Goal: Information Seeking & Learning: Learn about a topic

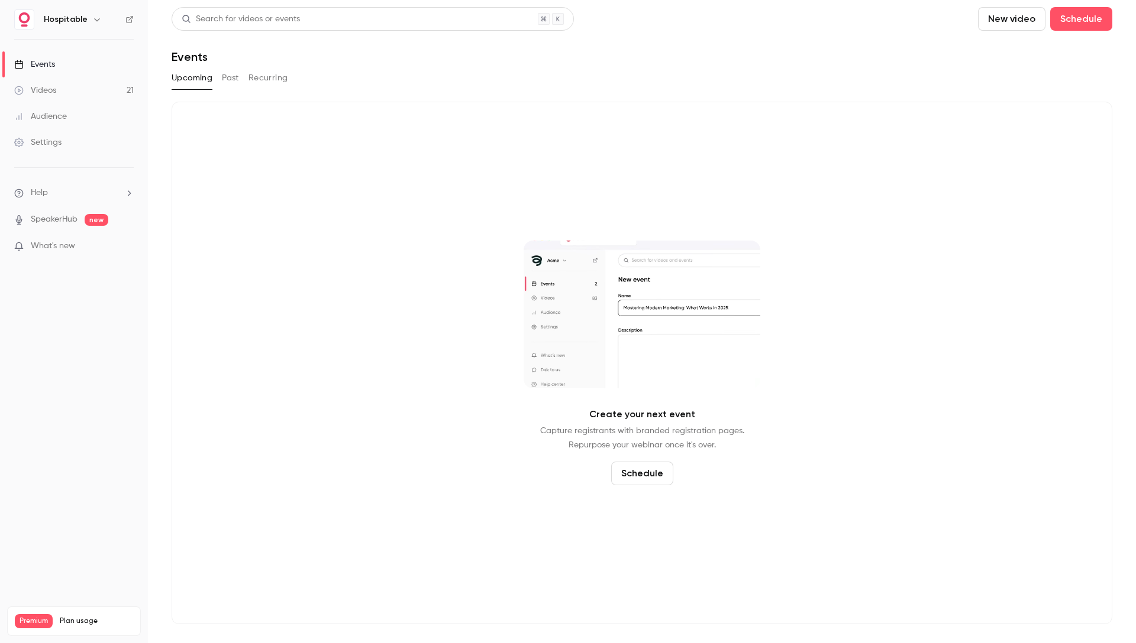
click at [236, 77] on button "Past" at bounding box center [230, 78] width 17 height 19
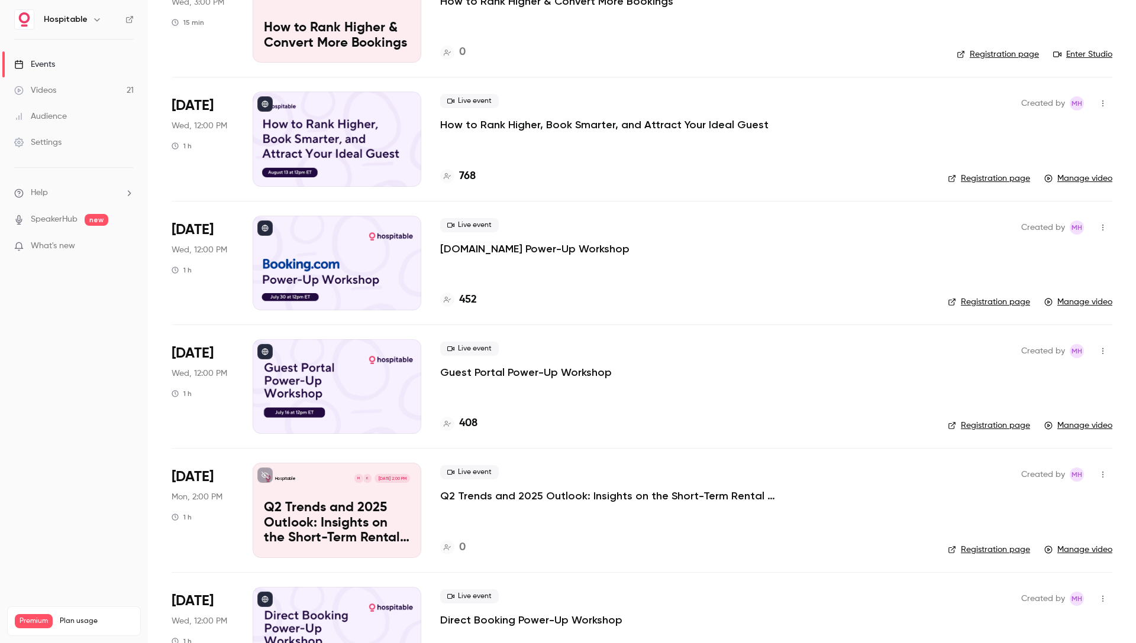
scroll to position [536, 0]
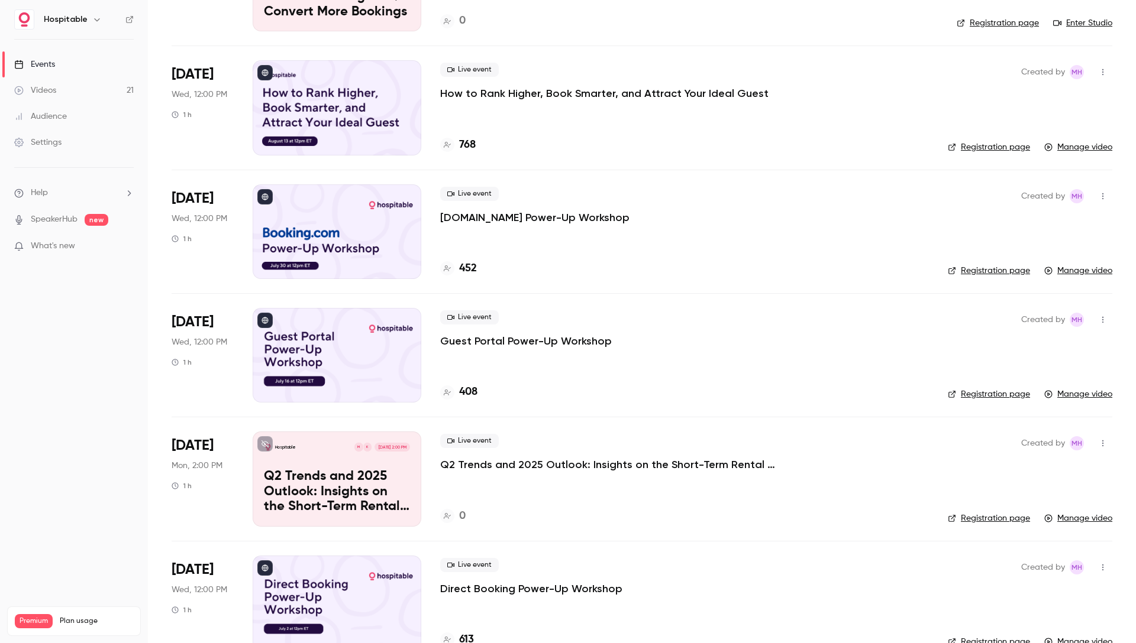
click at [491, 215] on p "[DOMAIN_NAME] Power-Up Workshop" at bounding box center [534, 218] width 189 height 14
